Goal: Transaction & Acquisition: Book appointment/travel/reservation

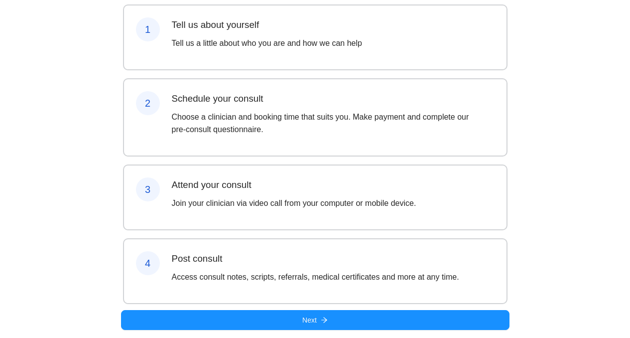
scroll to position [124, 0]
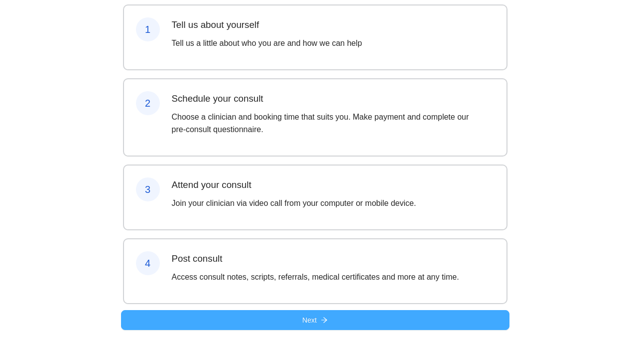
click at [338, 320] on button "Next" at bounding box center [315, 320] width 389 height 20
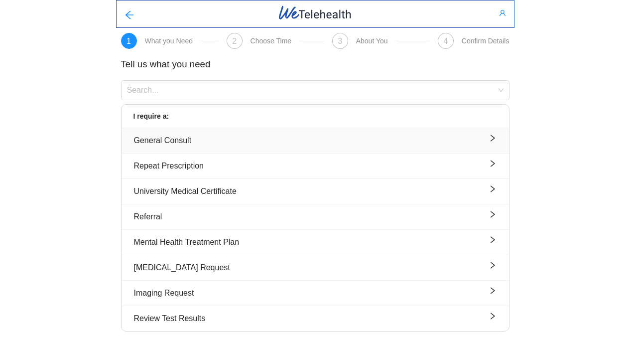
click at [285, 139] on div "General Consult" at bounding box center [315, 140] width 363 height 12
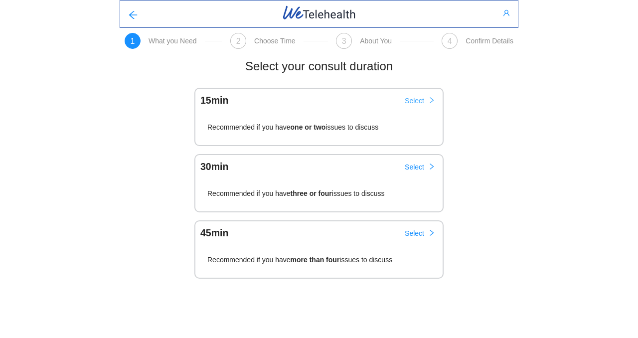
click at [409, 99] on span "Select" at bounding box center [413, 100] width 19 height 11
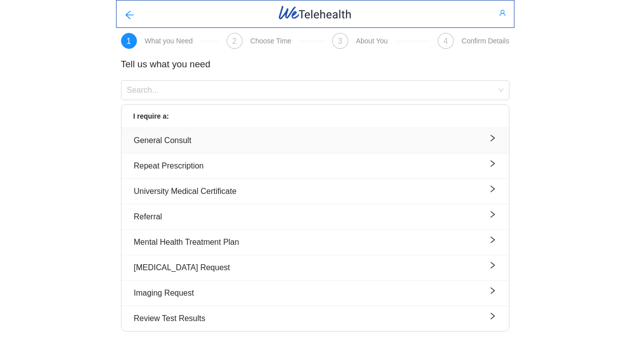
click at [204, 142] on div "General Consult" at bounding box center [315, 140] width 363 height 12
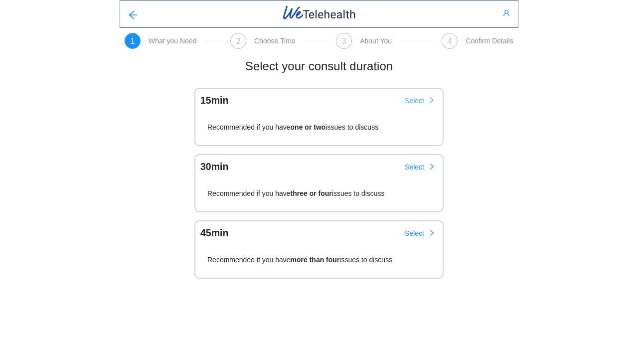
click at [417, 99] on span "Select" at bounding box center [413, 100] width 19 height 11
